Goal: Task Accomplishment & Management: Manage account settings

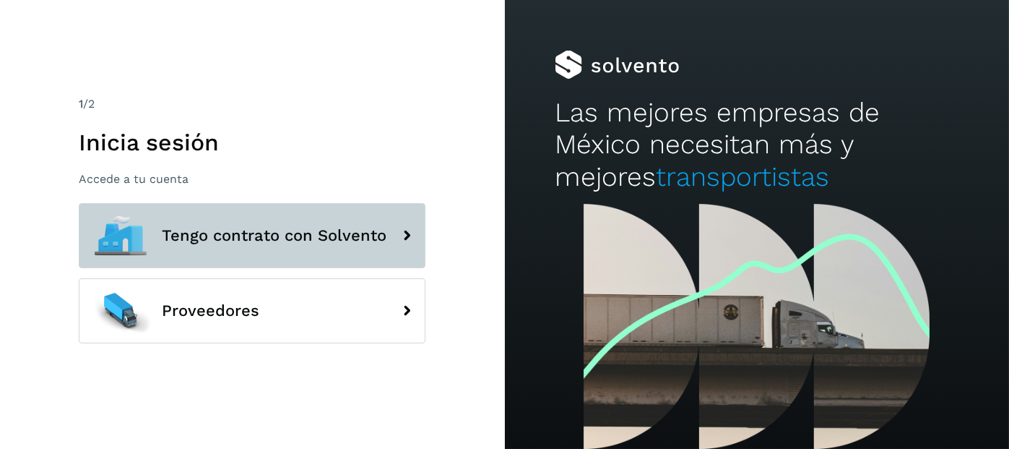
click at [240, 235] on span "Tengo contrato con Solvento" at bounding box center [274, 235] width 225 height 17
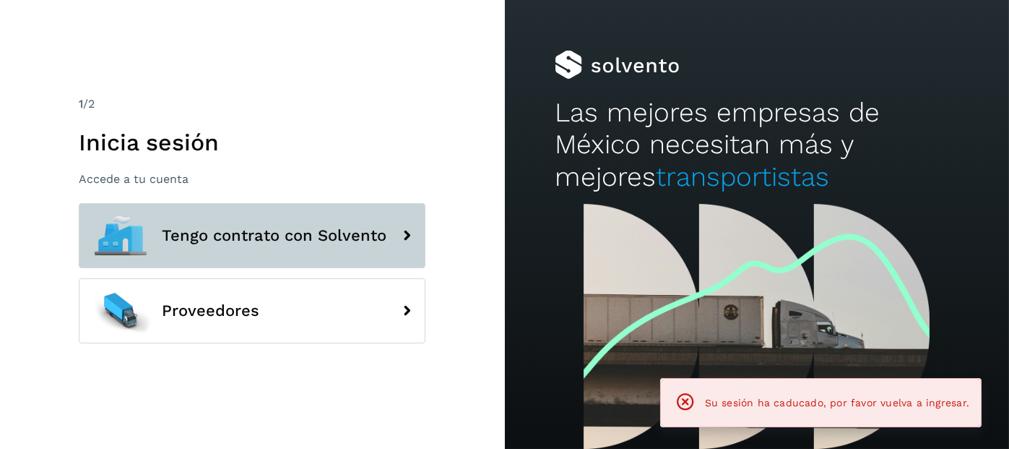
click at [240, 235] on span "Tengo contrato con Solvento" at bounding box center [274, 235] width 225 height 17
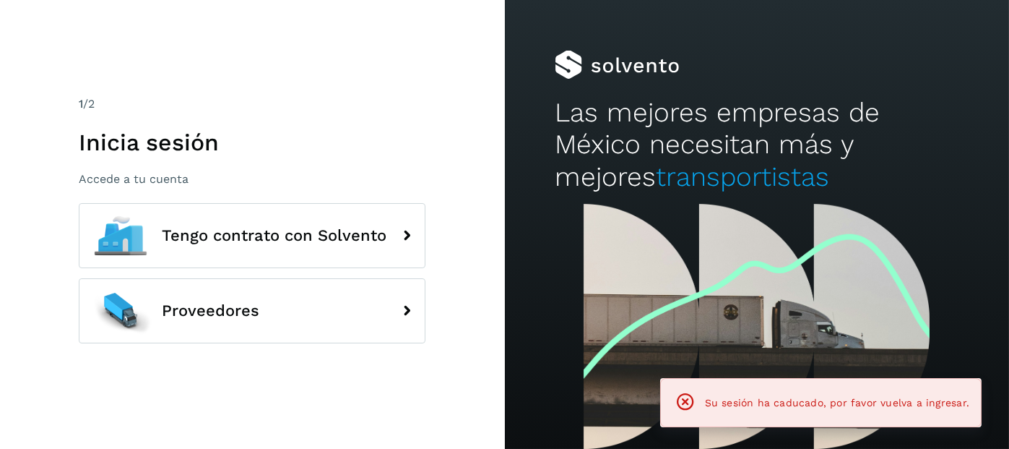
drag, startPoint x: 693, startPoint y: 402, endPoint x: 638, endPoint y: 390, distance: 55.4
click at [692, 402] on icon at bounding box center [685, 401] width 20 height 20
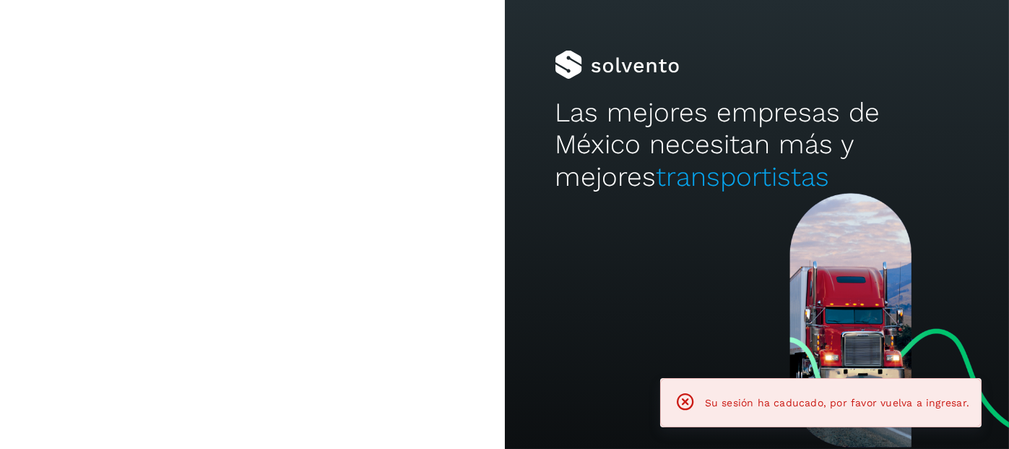
click at [757, 404] on span "Su sesión ha caducado, por favor vuelva a ingresar." at bounding box center [837, 403] width 264 height 12
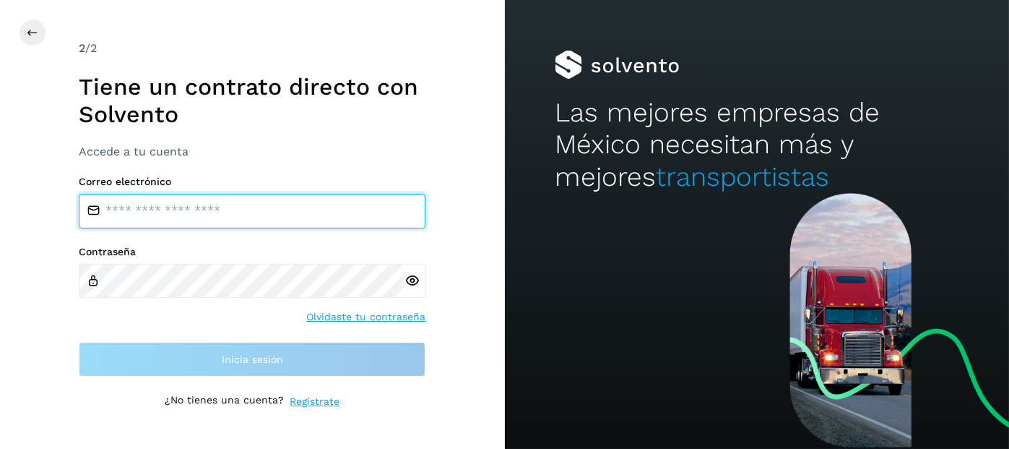
click at [139, 217] on input "email" at bounding box center [252, 211] width 347 height 35
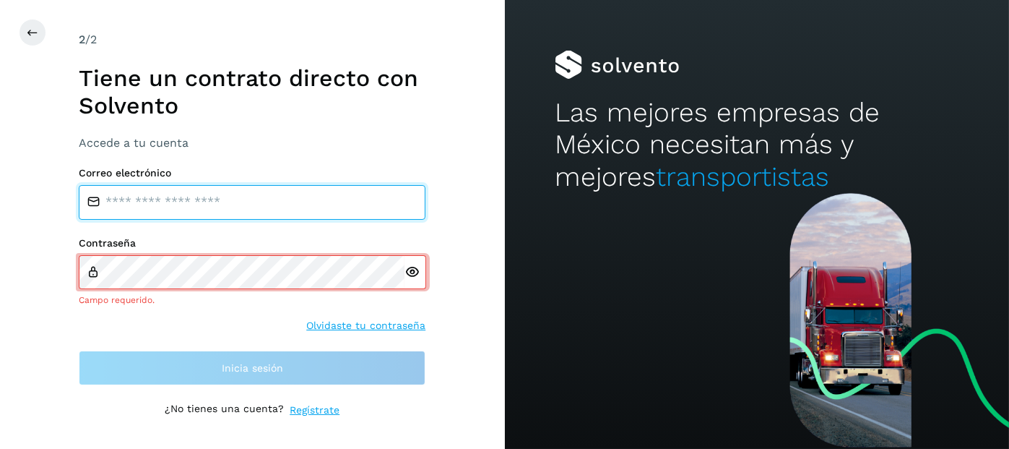
click at [152, 207] on input "email" at bounding box center [252, 202] width 347 height 35
type input "**********"
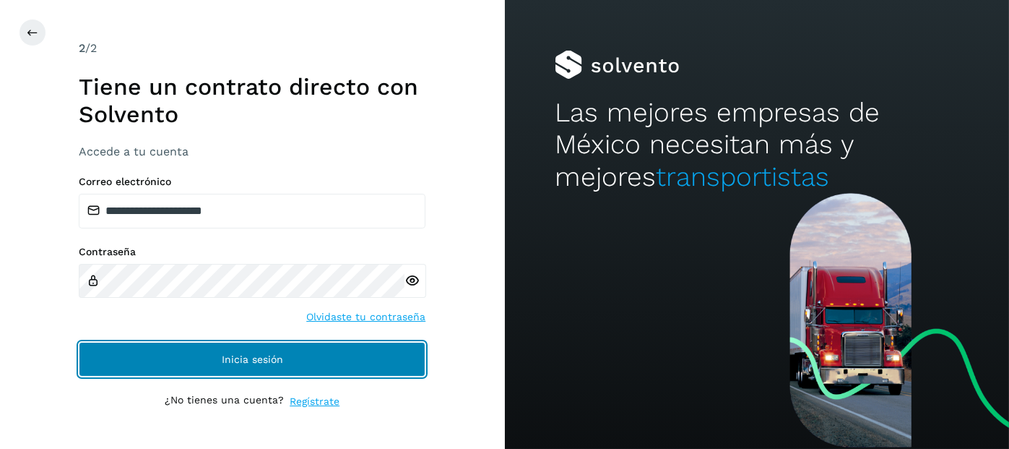
click at [243, 363] on span "Inicia sesión" at bounding box center [252, 359] width 61 height 10
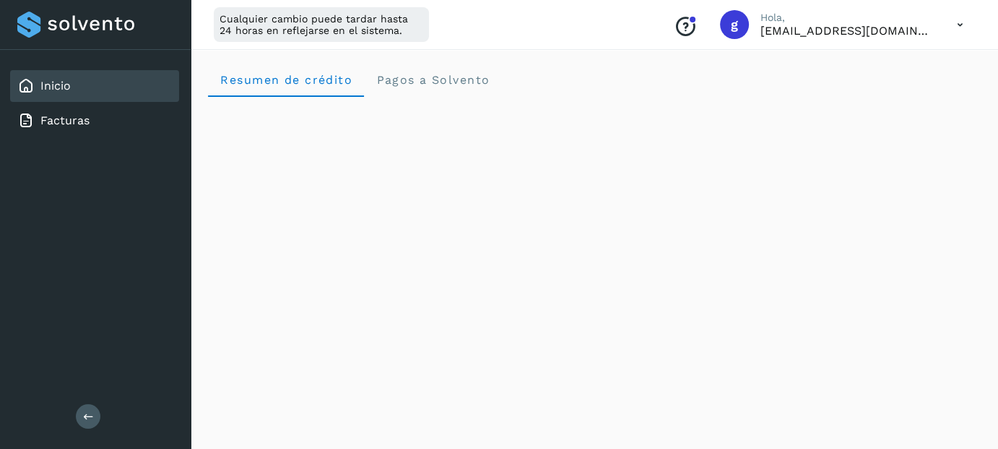
click at [85, 413] on icon at bounding box center [88, 415] width 11 height 11
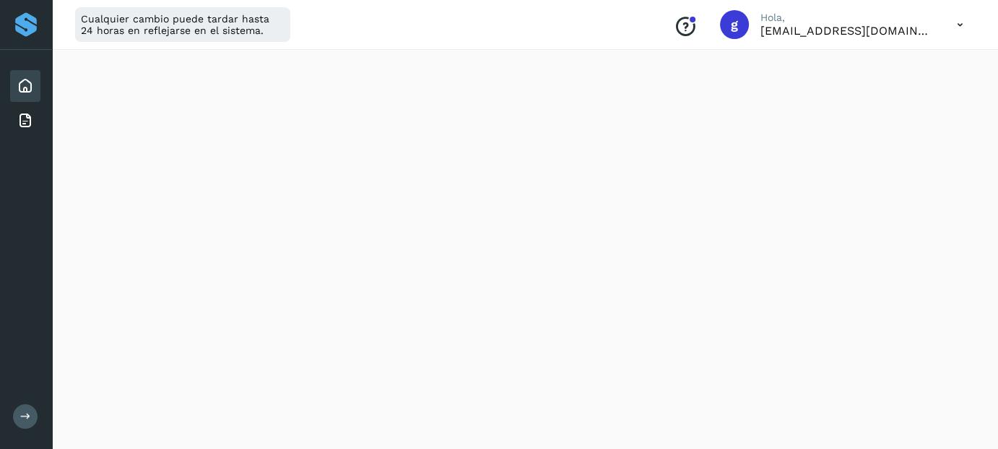
scroll to position [876, 0]
